Goal: Information Seeking & Learning: Learn about a topic

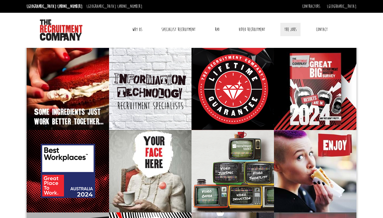
click at [290, 29] on link "The Jobs" at bounding box center [290, 29] width 20 height 13
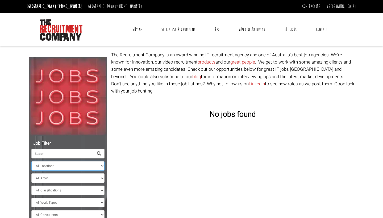
select select "Sydney CBD"
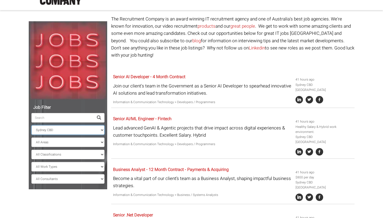
scroll to position [76, 0]
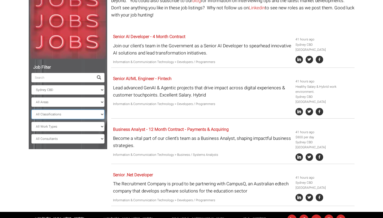
select select "Administration & Office Support"
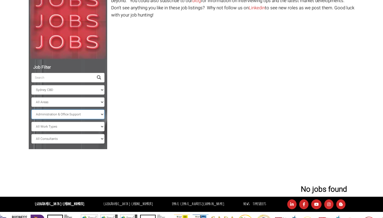
scroll to position [46, 0]
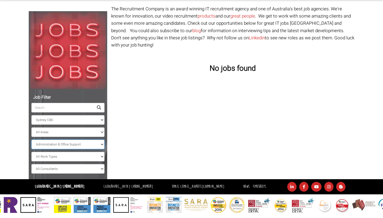
select select
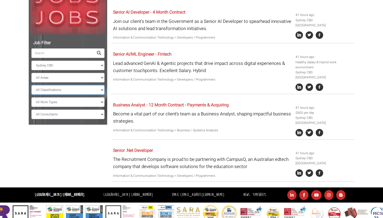
scroll to position [100, 0]
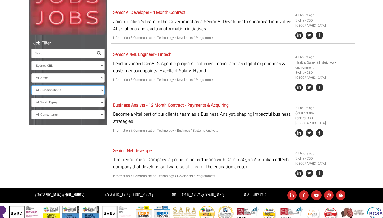
scroll to position [46, 0]
